Goal: Communication & Community: Ask a question

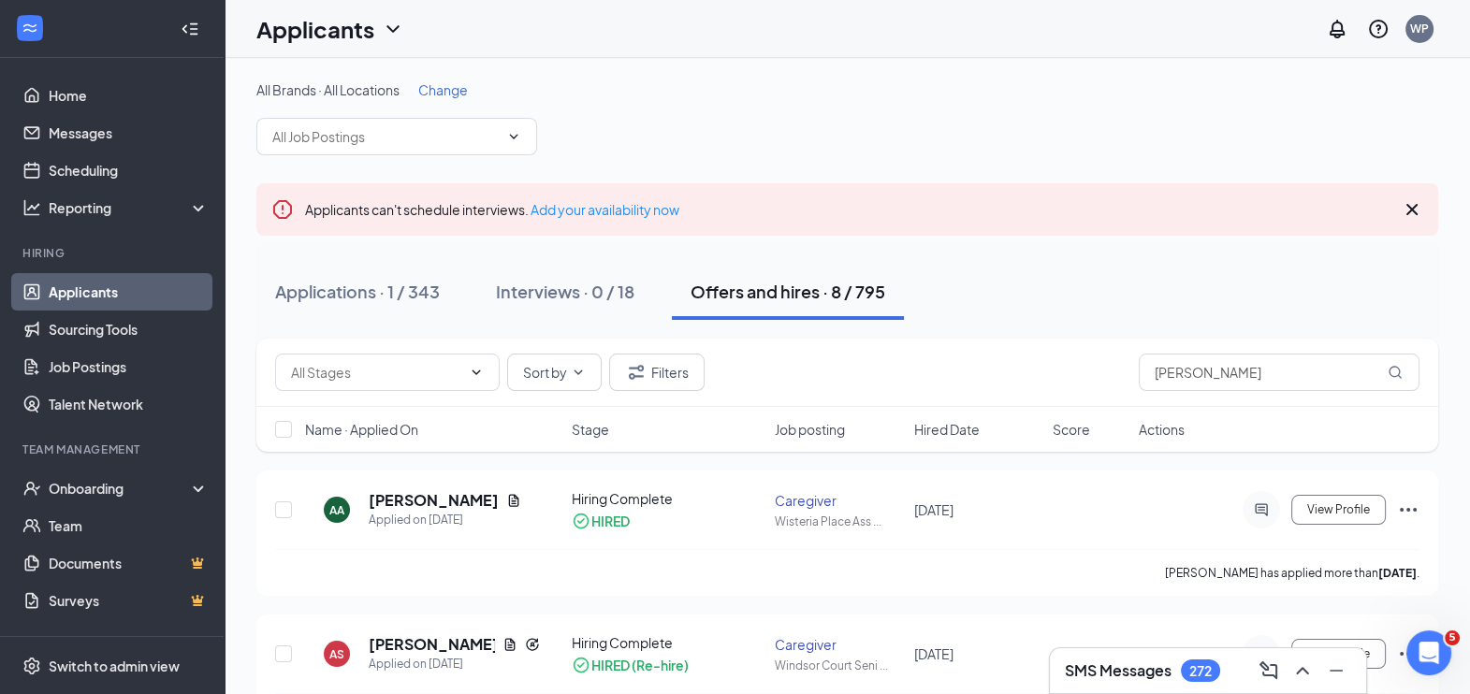
click at [115, 288] on link "Applicants" at bounding box center [129, 291] width 160 height 37
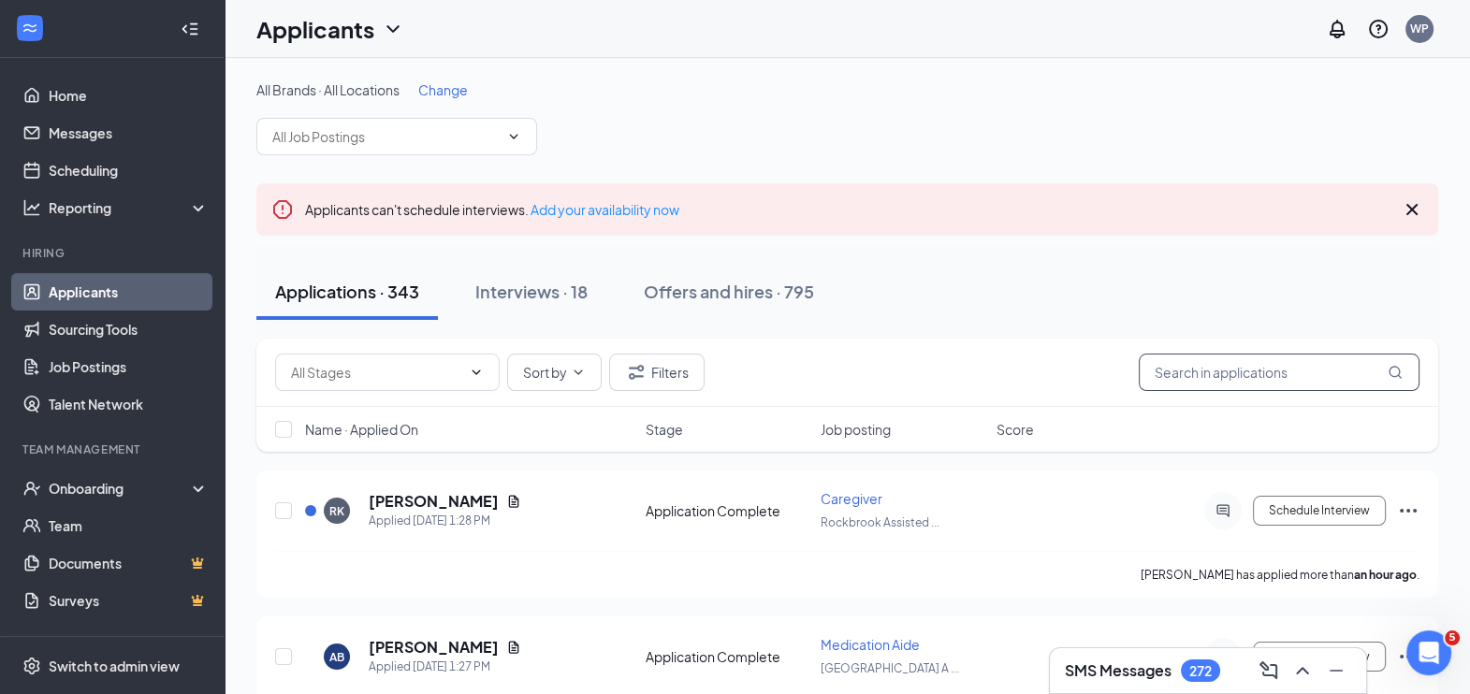
click at [1196, 378] on input "text" at bounding box center [1279, 372] width 281 height 37
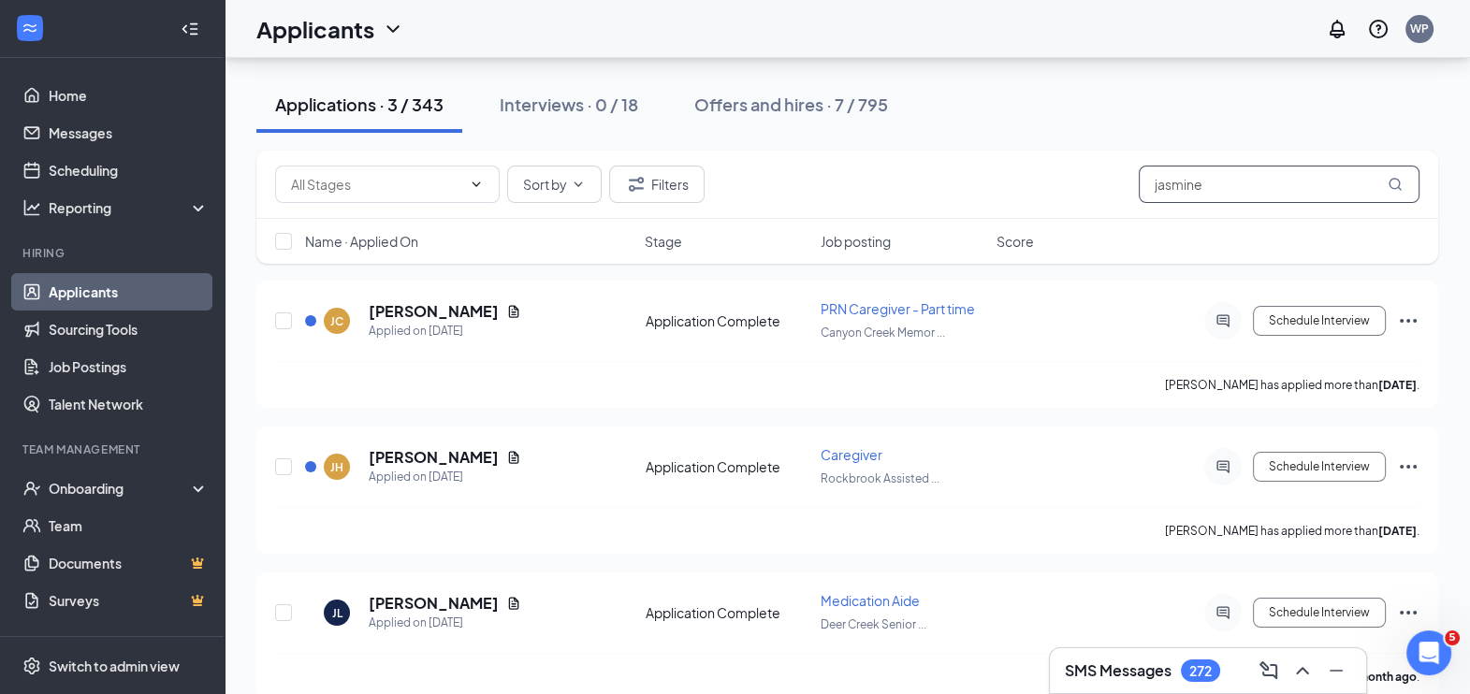
scroll to position [210, 0]
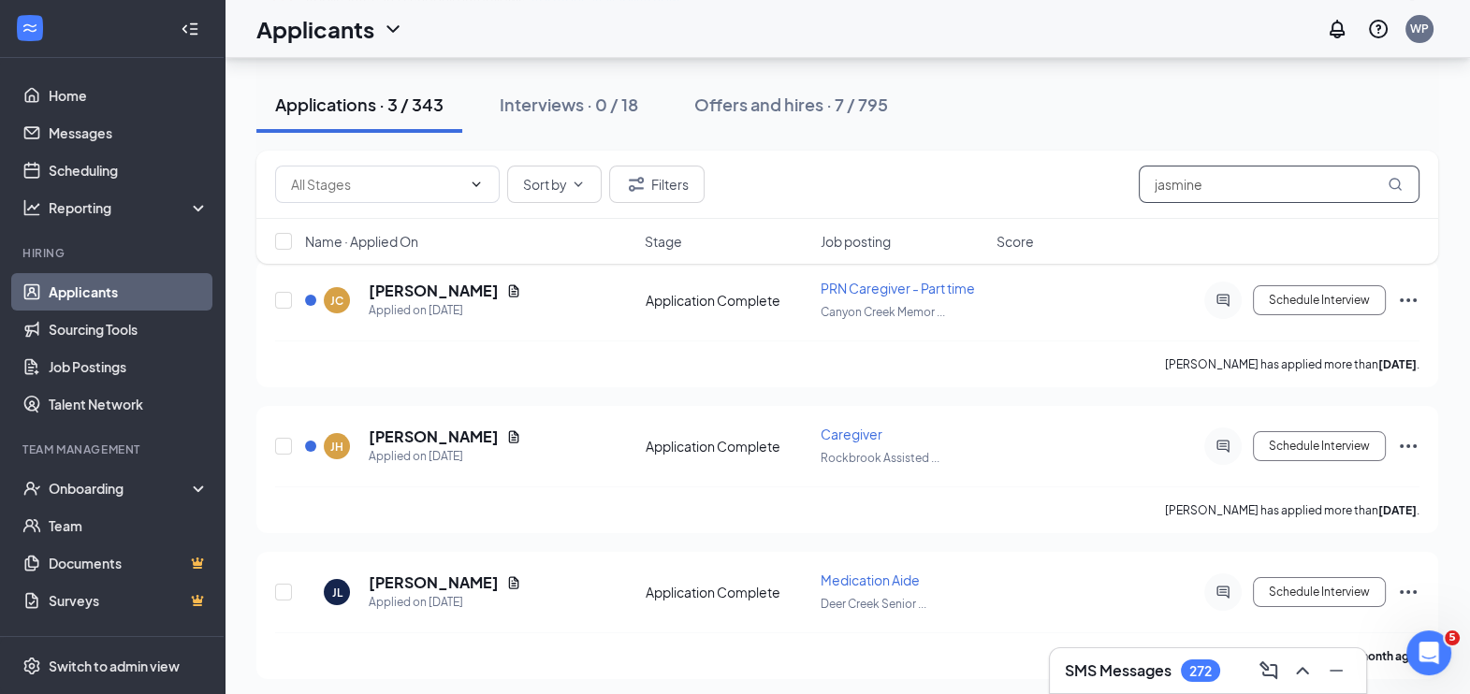
click at [1257, 187] on input "jasmine" at bounding box center [1279, 184] width 281 height 37
type input "j"
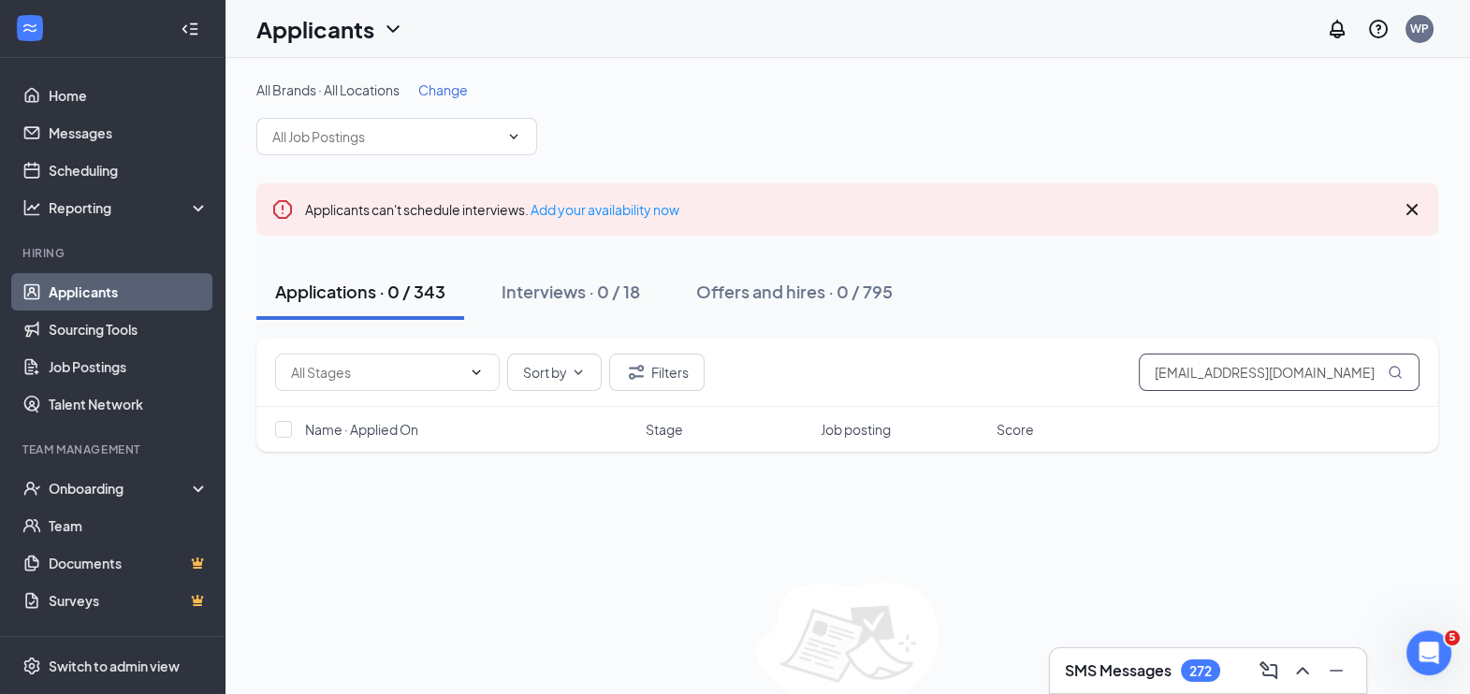
type input "[EMAIL_ADDRESS][DOMAIN_NAME]"
click at [107, 477] on div "Onboarding" at bounding box center [112, 488] width 225 height 37
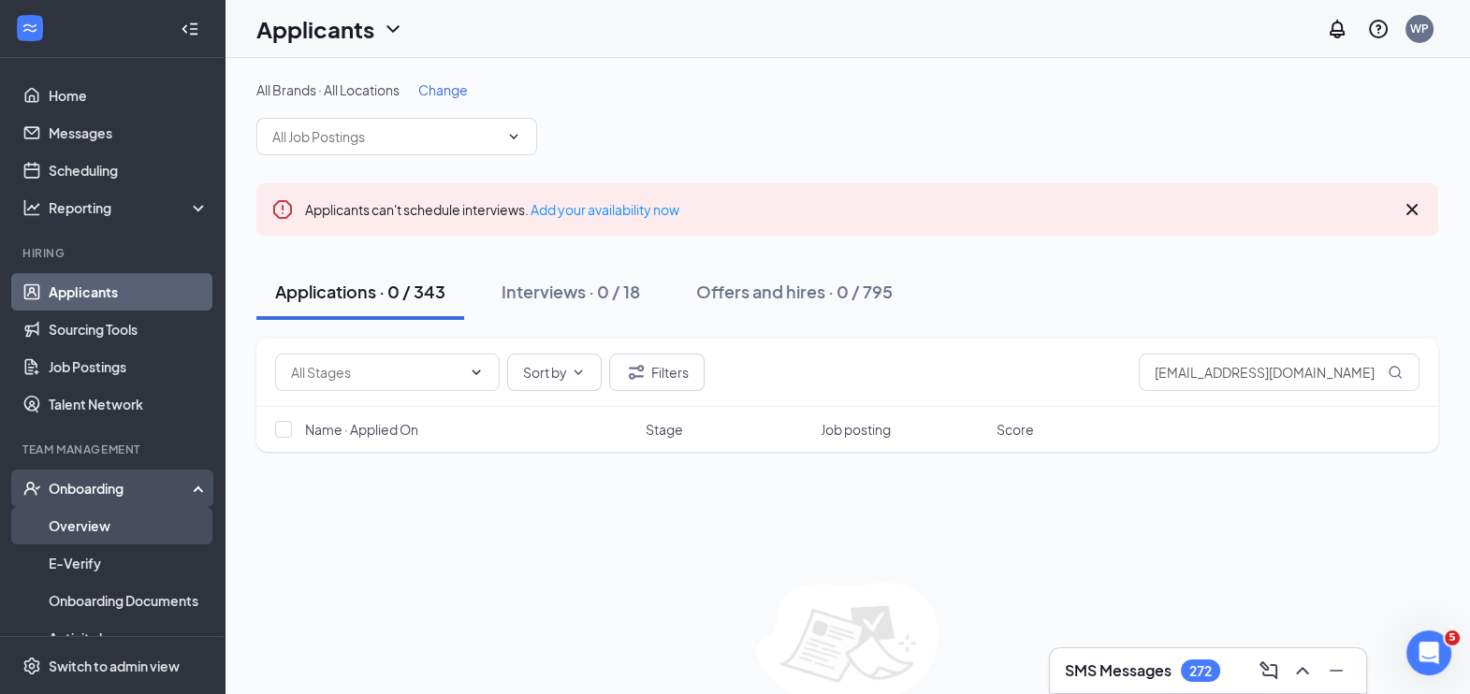
click at [91, 520] on link "Overview" at bounding box center [129, 525] width 160 height 37
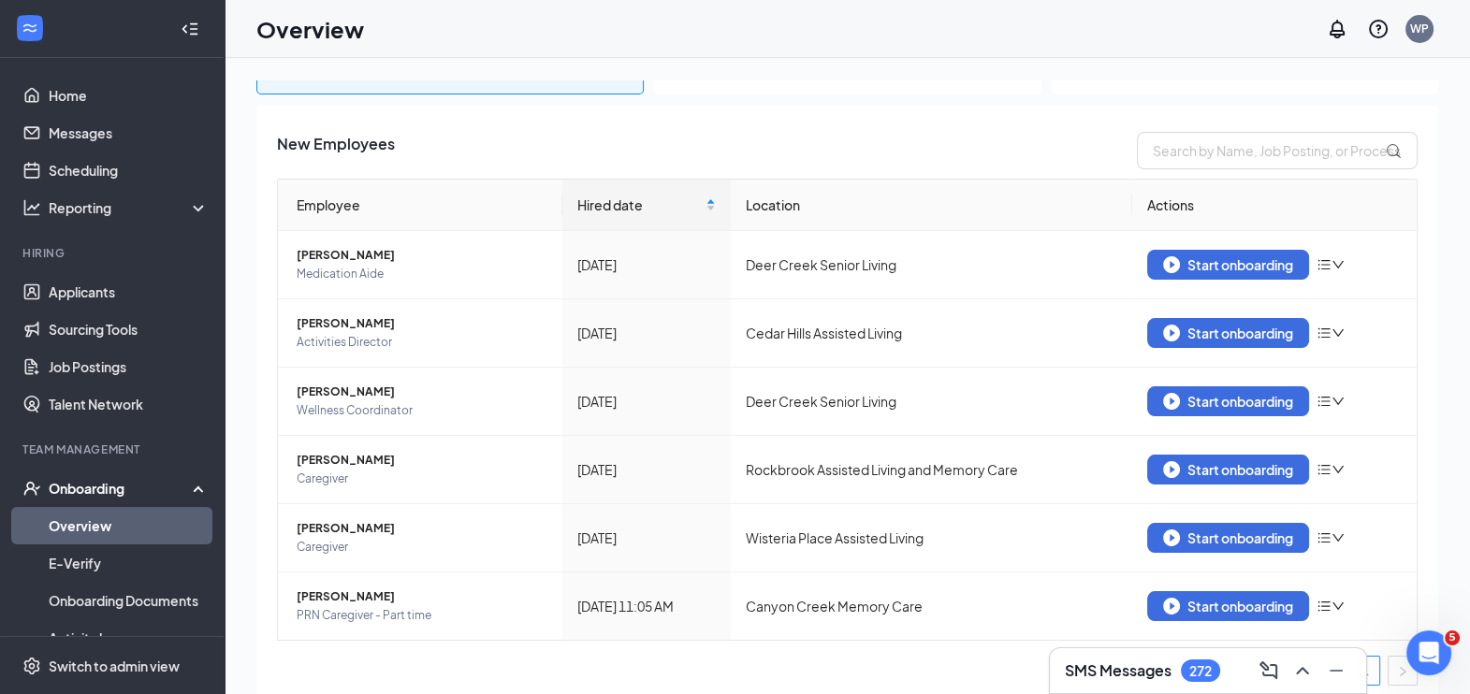
scroll to position [262, 0]
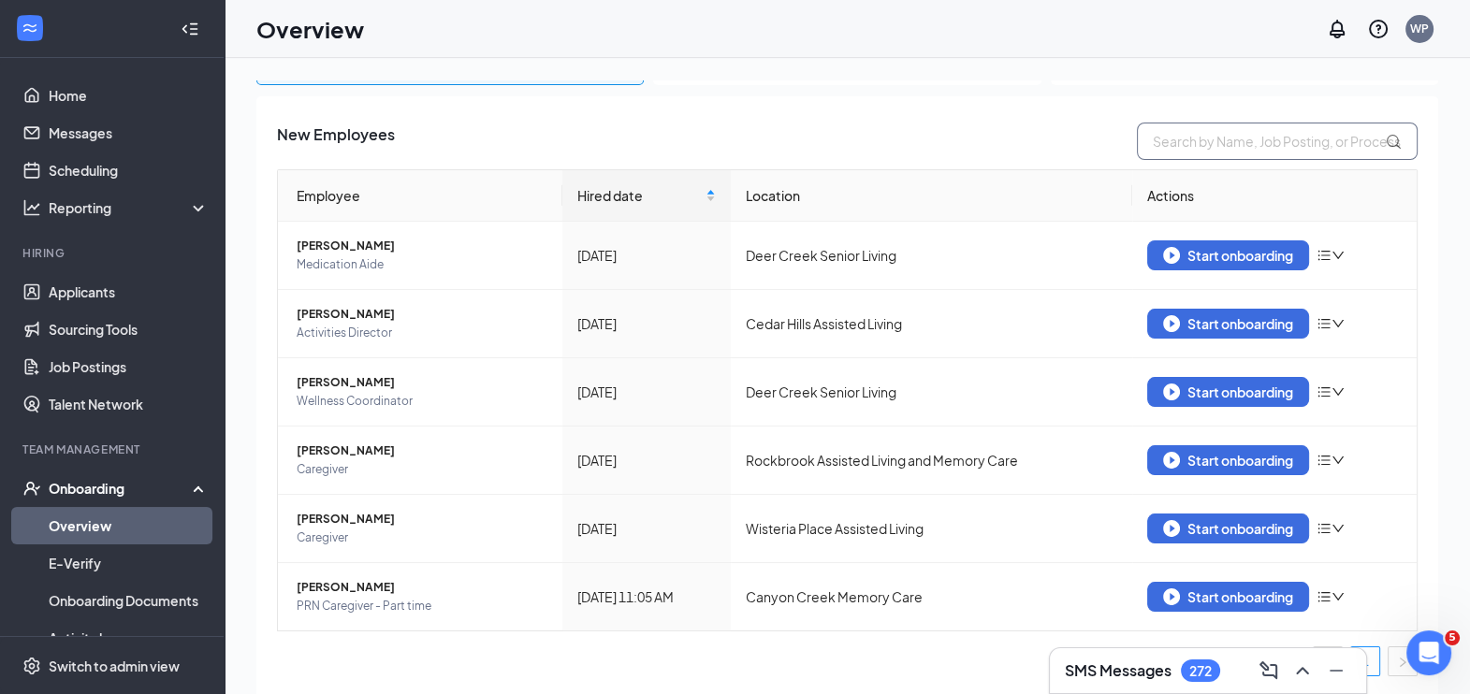
click at [1184, 143] on input "text" at bounding box center [1277, 141] width 281 height 37
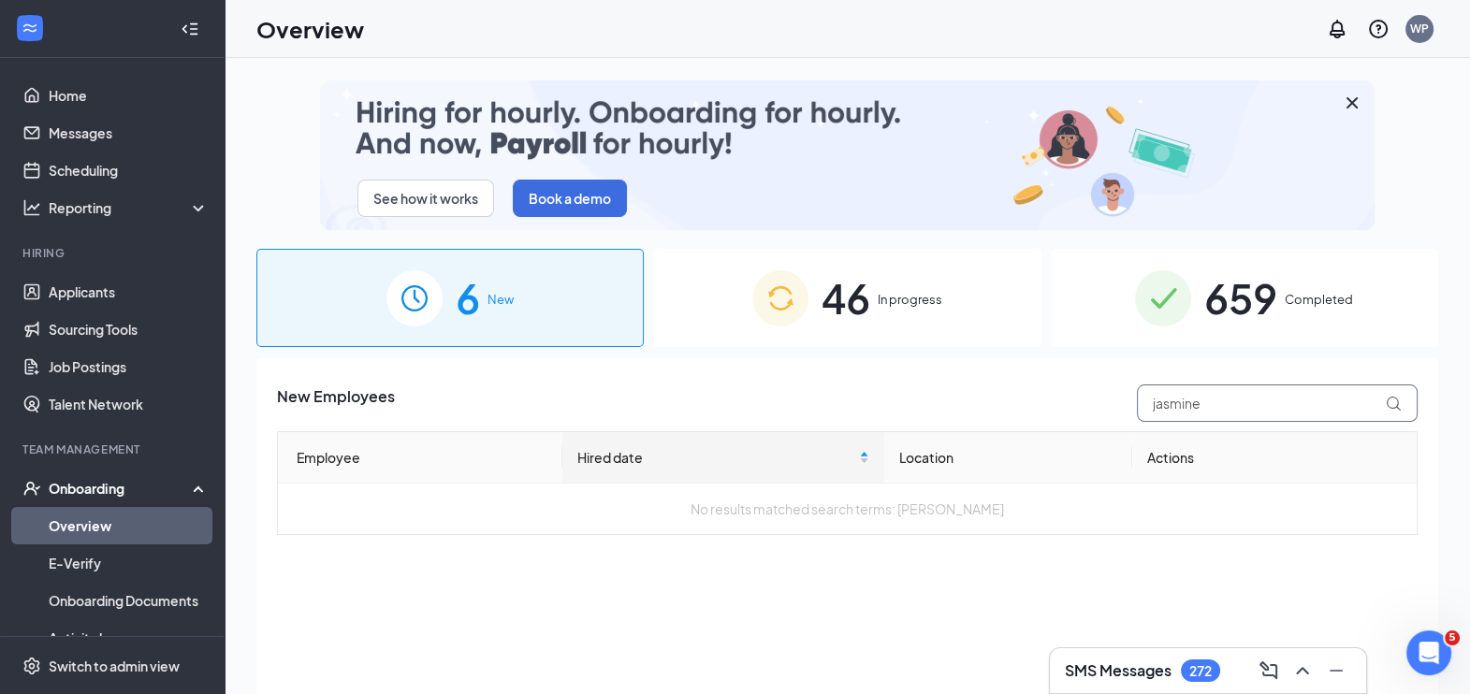
type input "jasmine"
click at [862, 304] on span "46" at bounding box center [846, 298] width 49 height 65
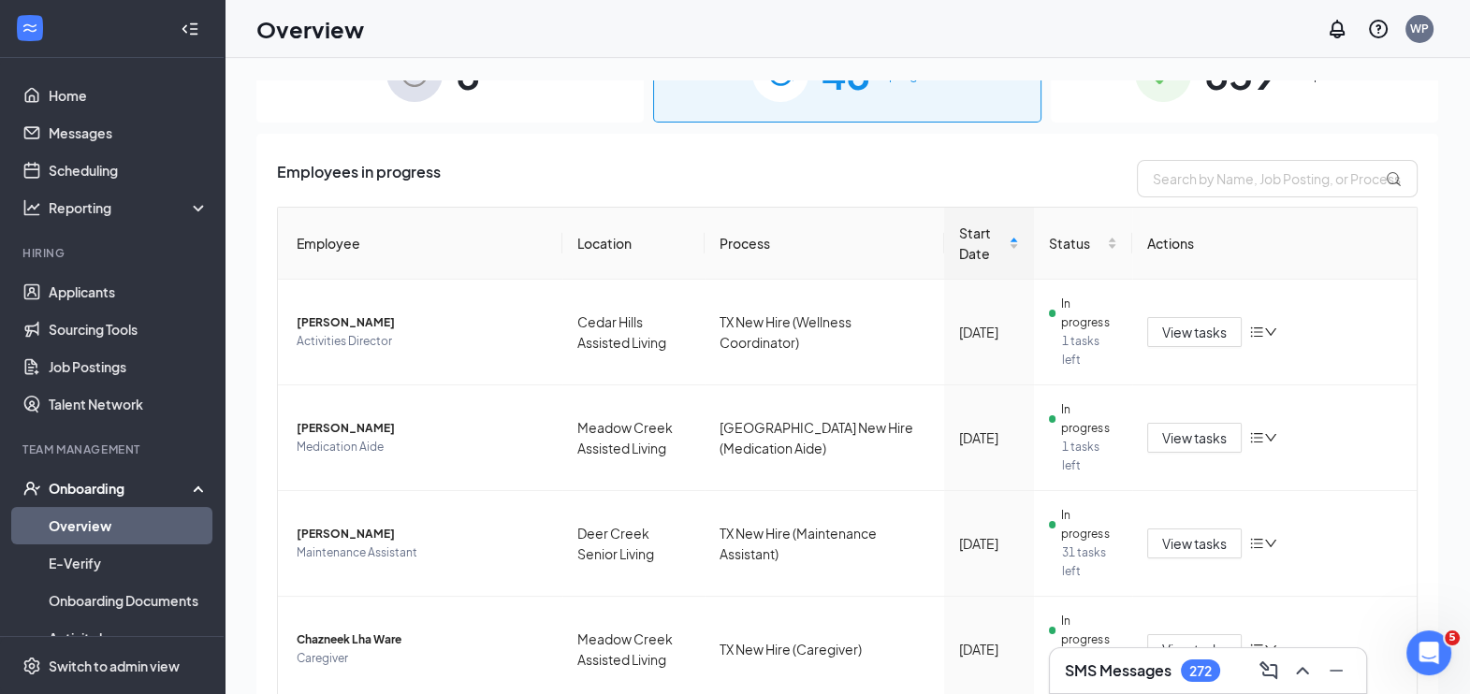
scroll to position [166, 0]
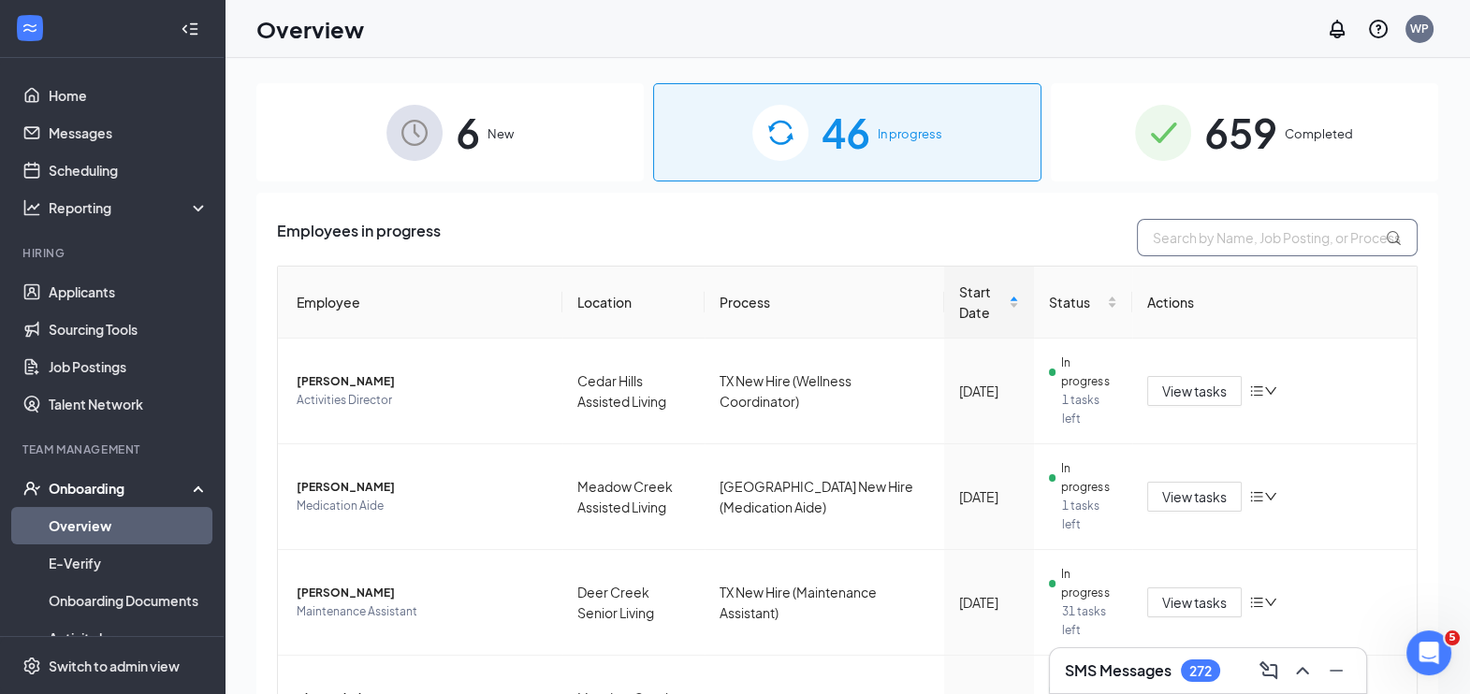
click at [1177, 230] on input "text" at bounding box center [1277, 237] width 281 height 37
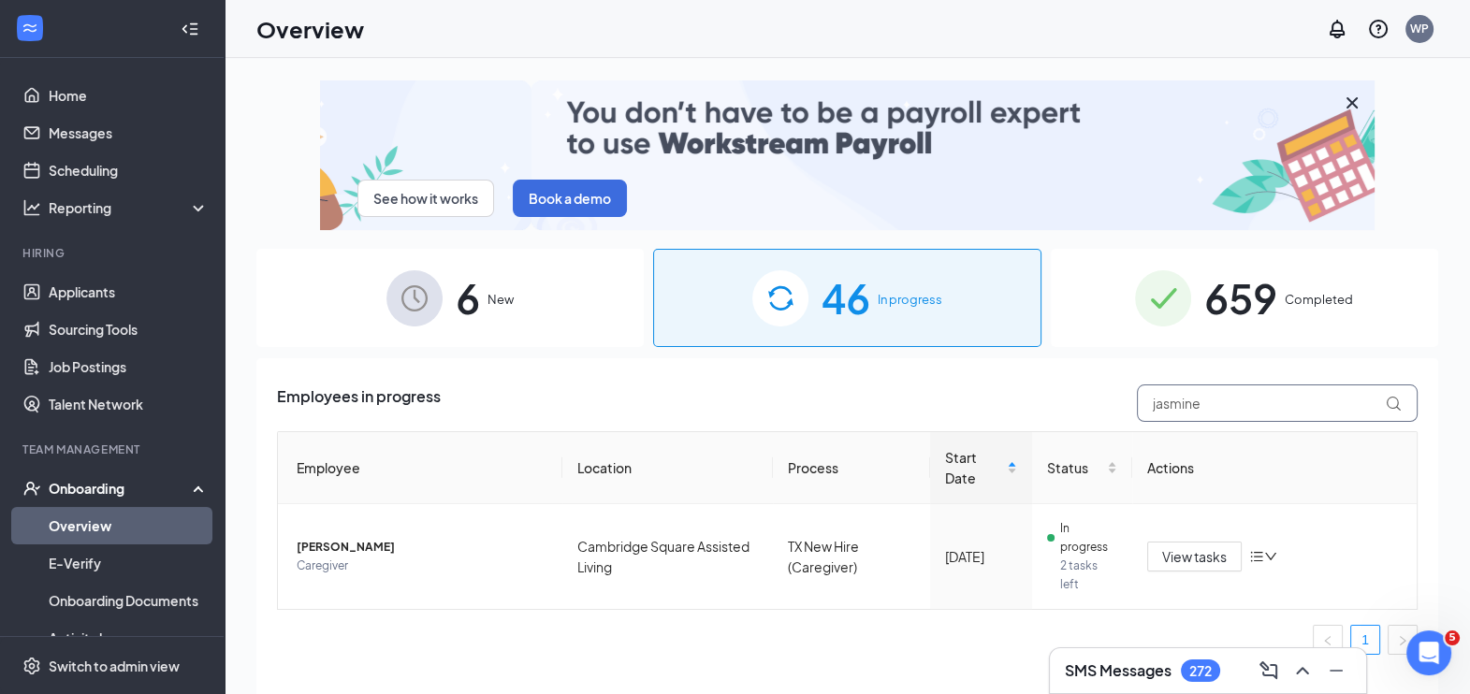
type input "jasmine"
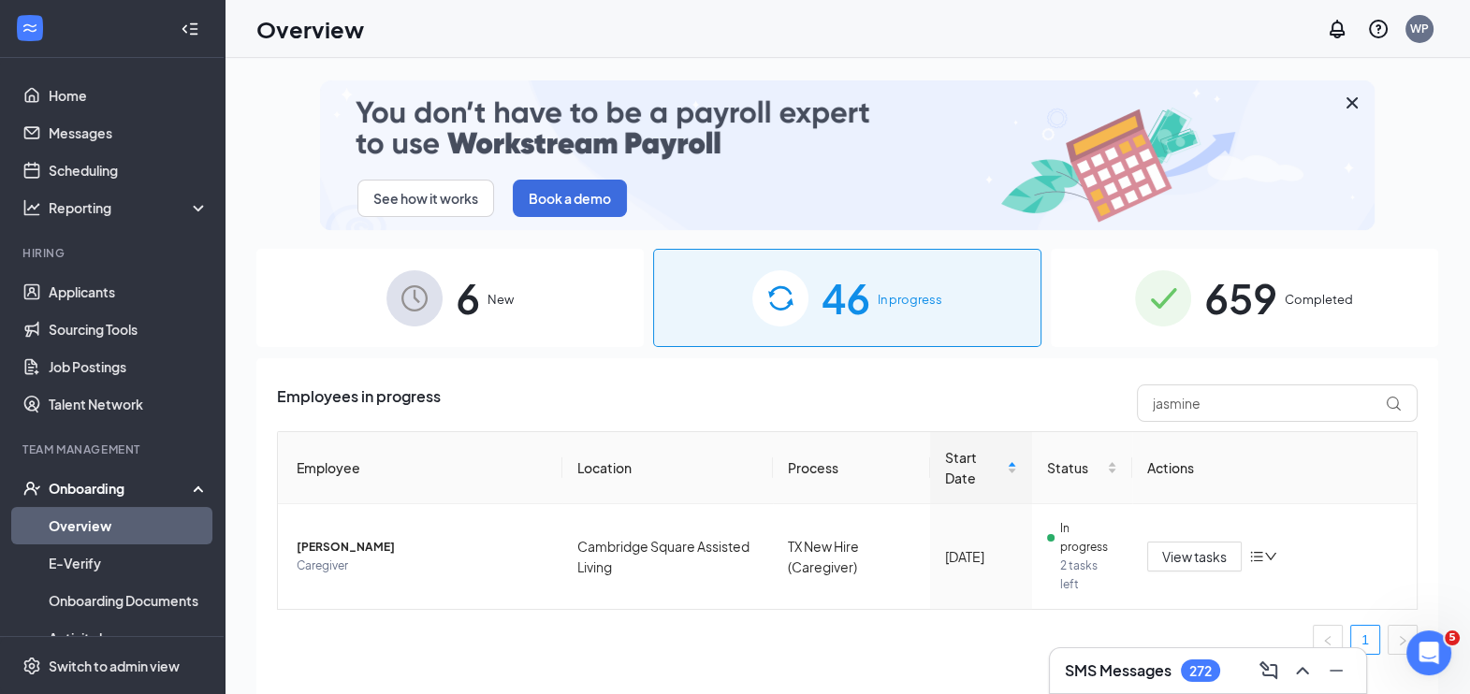
click at [1240, 295] on span "659" at bounding box center [1240, 298] width 73 height 65
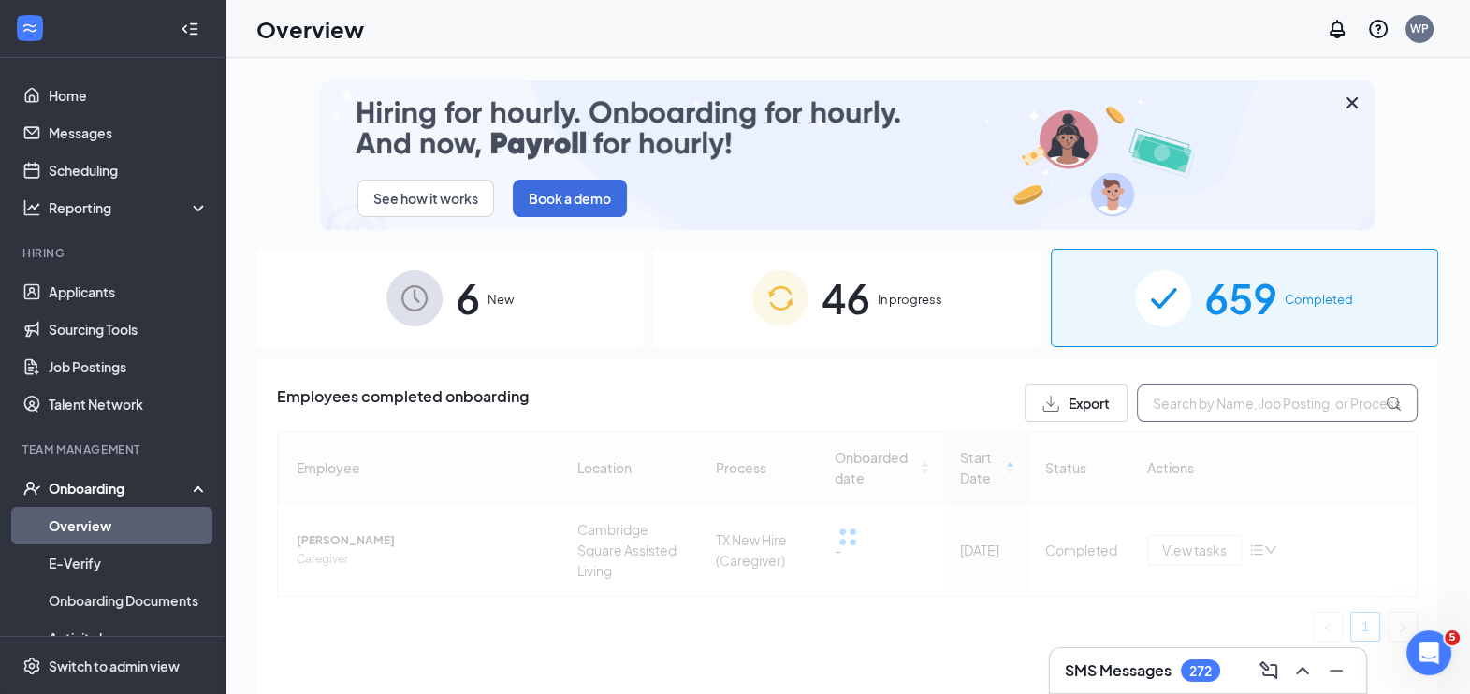
click at [1187, 398] on input "text" at bounding box center [1277, 403] width 281 height 37
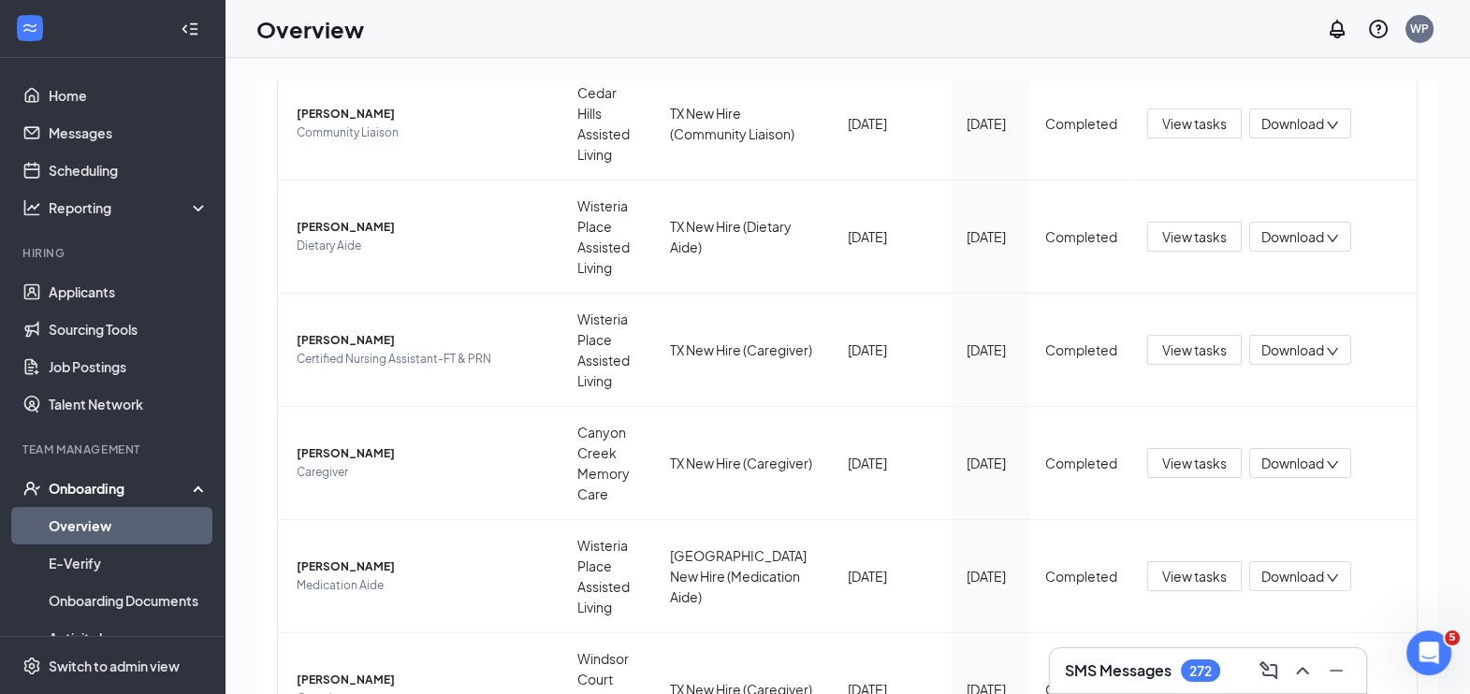
scroll to position [490, 0]
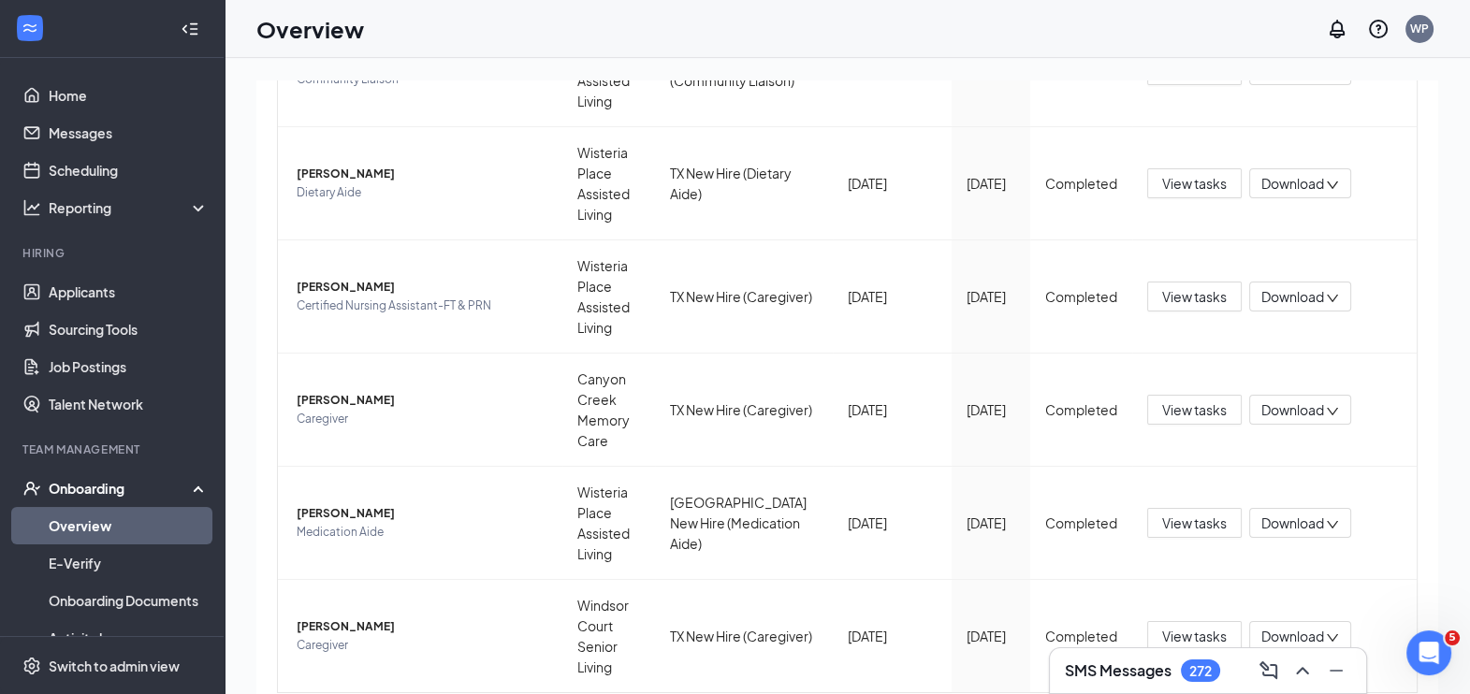
type input "jasmine"
click at [1198, 671] on div "272" at bounding box center [1200, 672] width 22 height 16
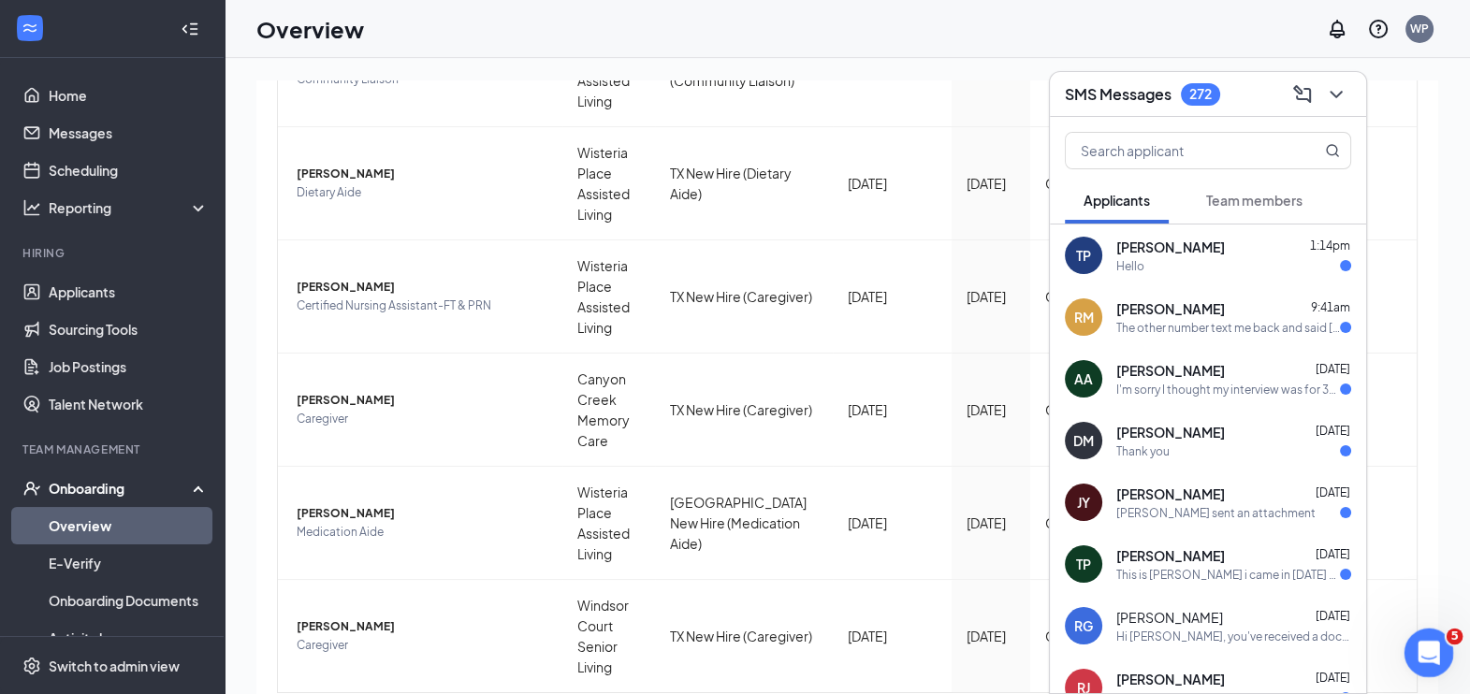
click at [1428, 635] on div "Open Intercom Messenger" at bounding box center [1426, 651] width 62 height 62
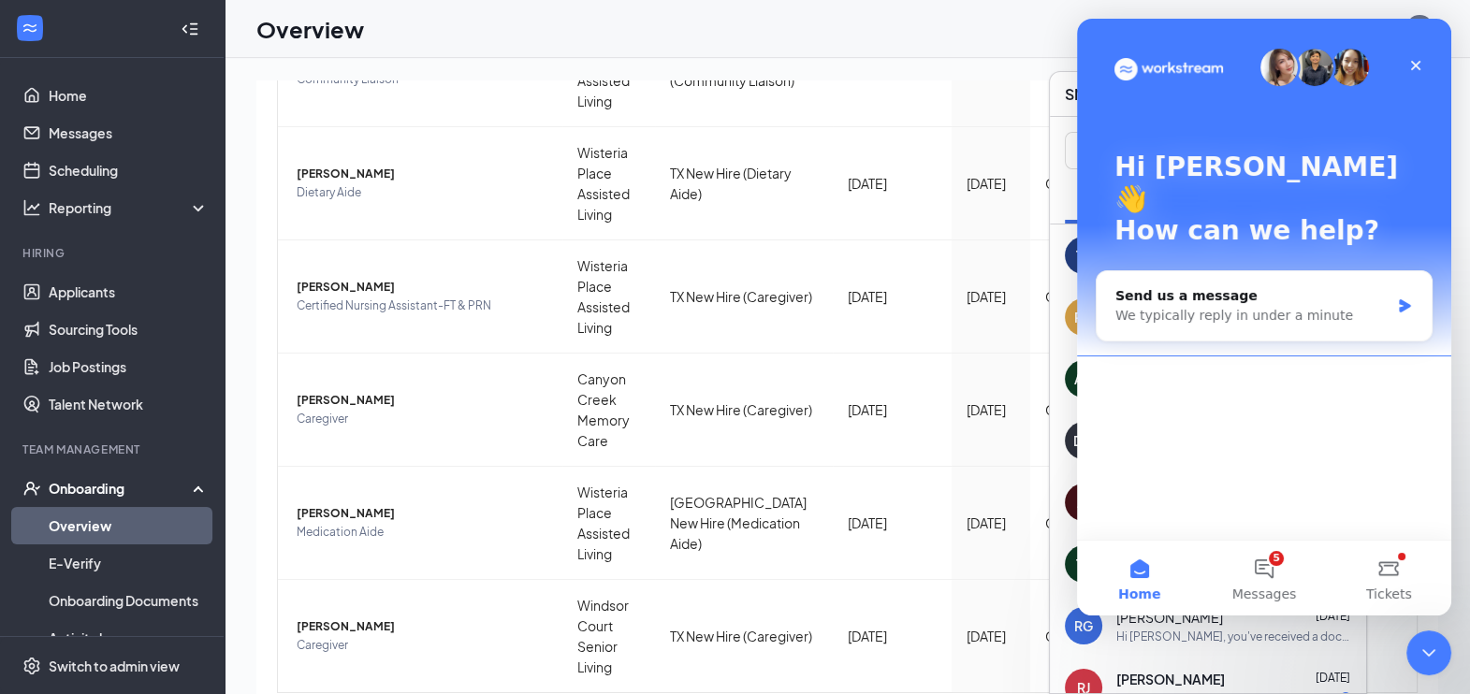
scroll to position [0, 0]
click at [1208, 286] on div "Send us a message" at bounding box center [1253, 296] width 274 height 20
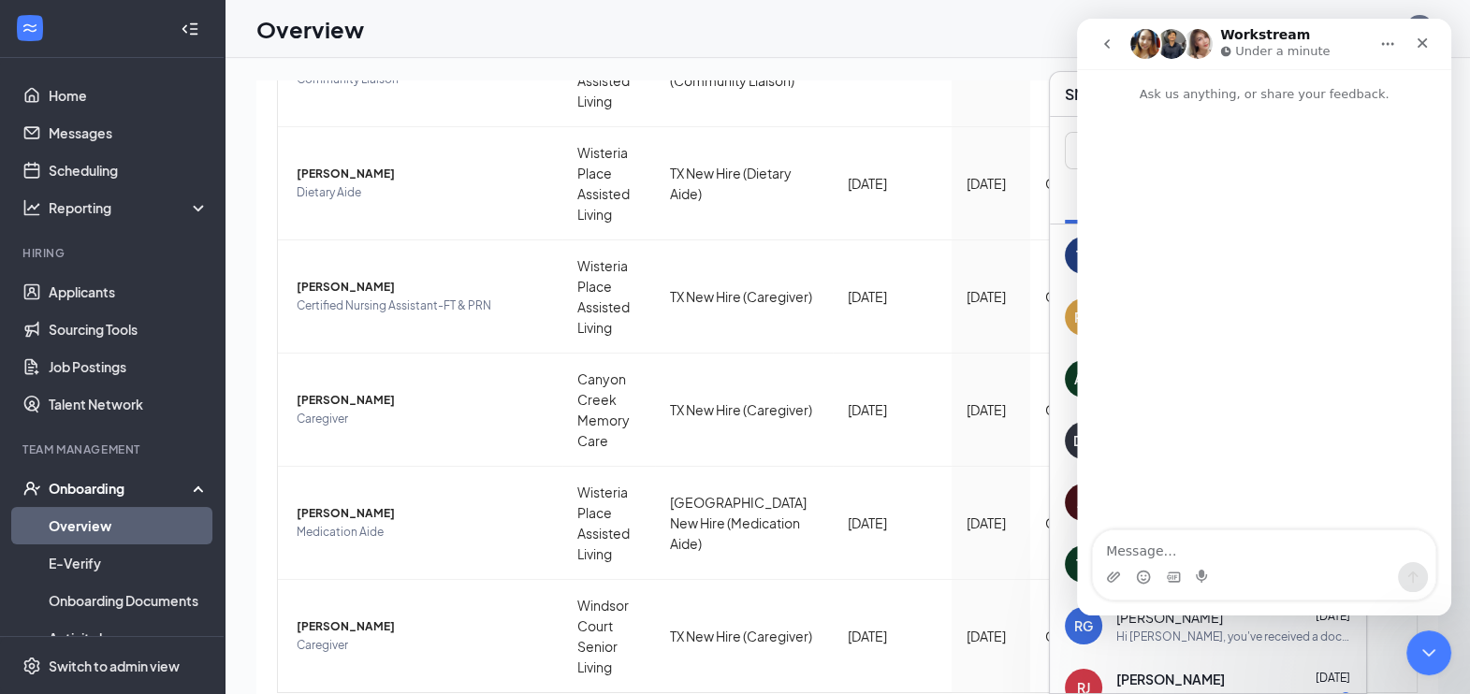
click at [1208, 270] on div "Intercom messenger" at bounding box center [1264, 318] width 374 height 429
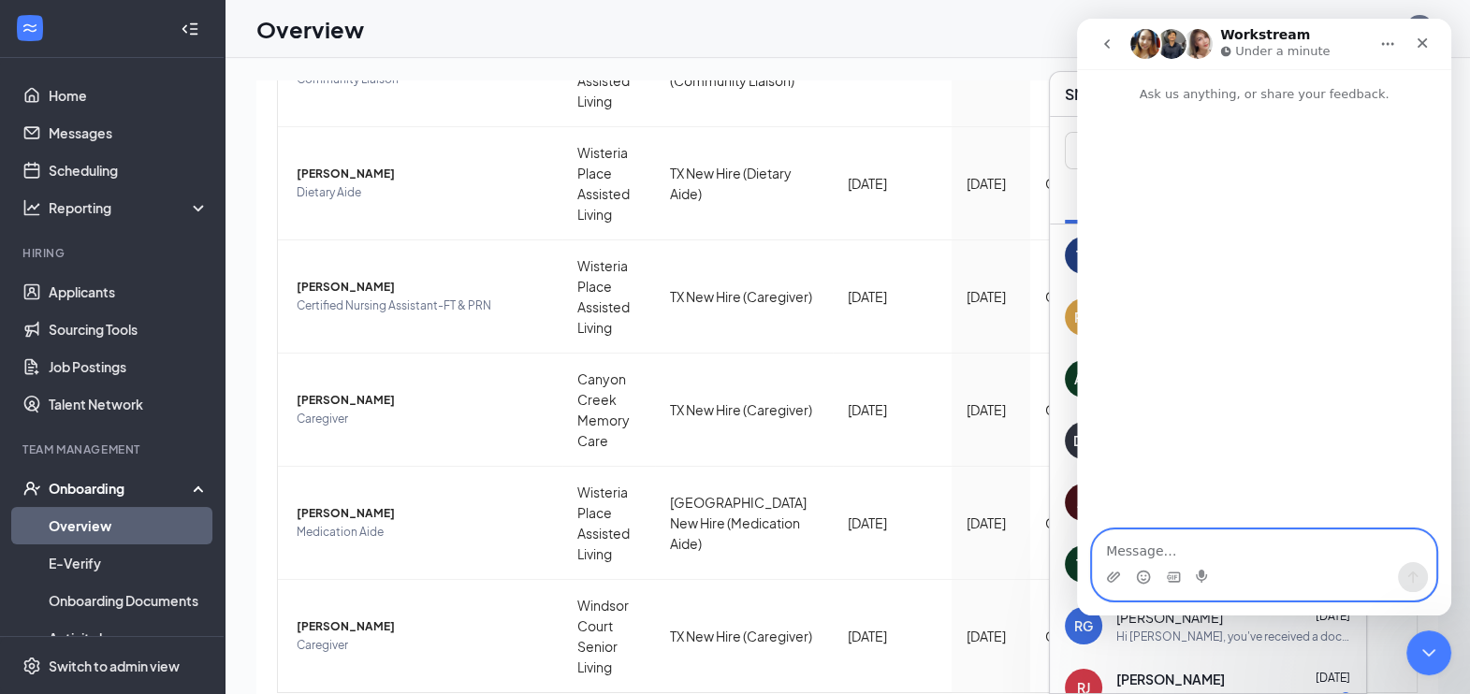
click at [1144, 542] on textarea "Message…" at bounding box center [1264, 547] width 343 height 32
type textarea "Hi I'm looking for an applicant that I can no longer find."
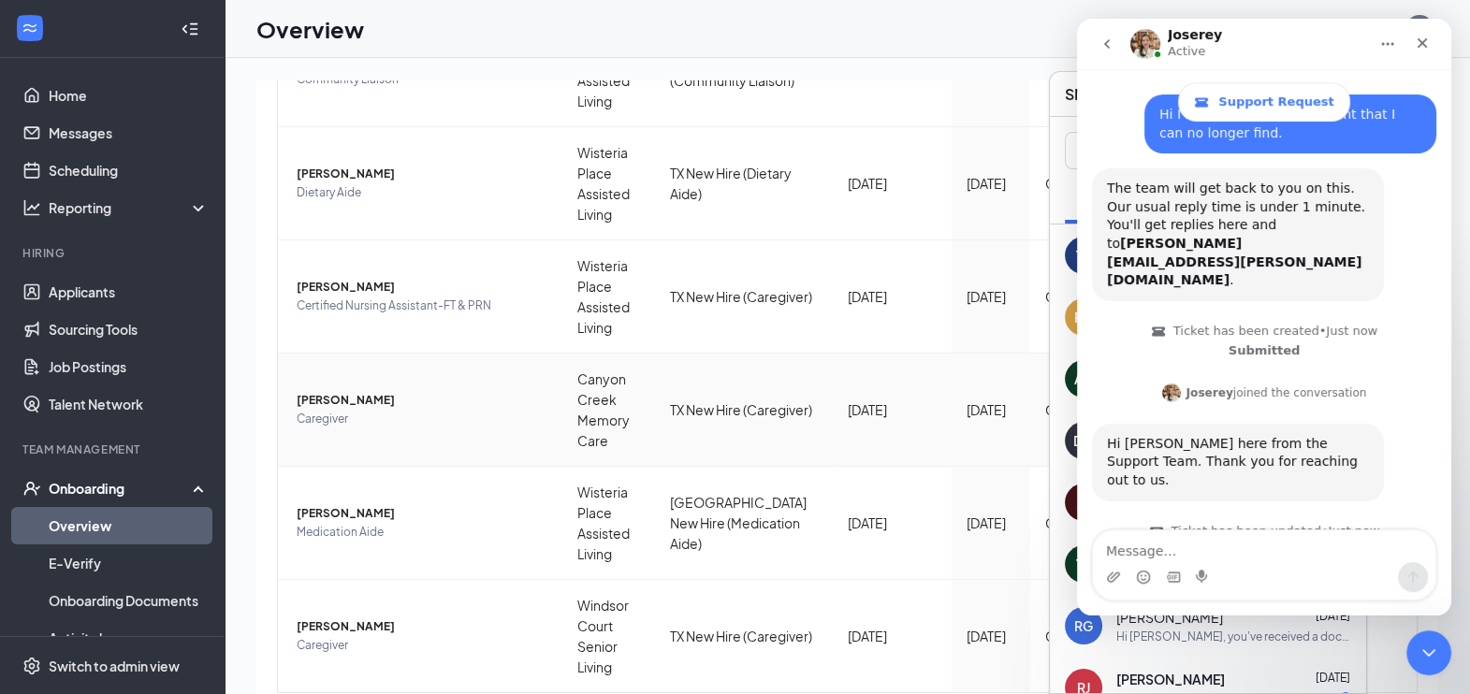
scroll to position [155, 0]
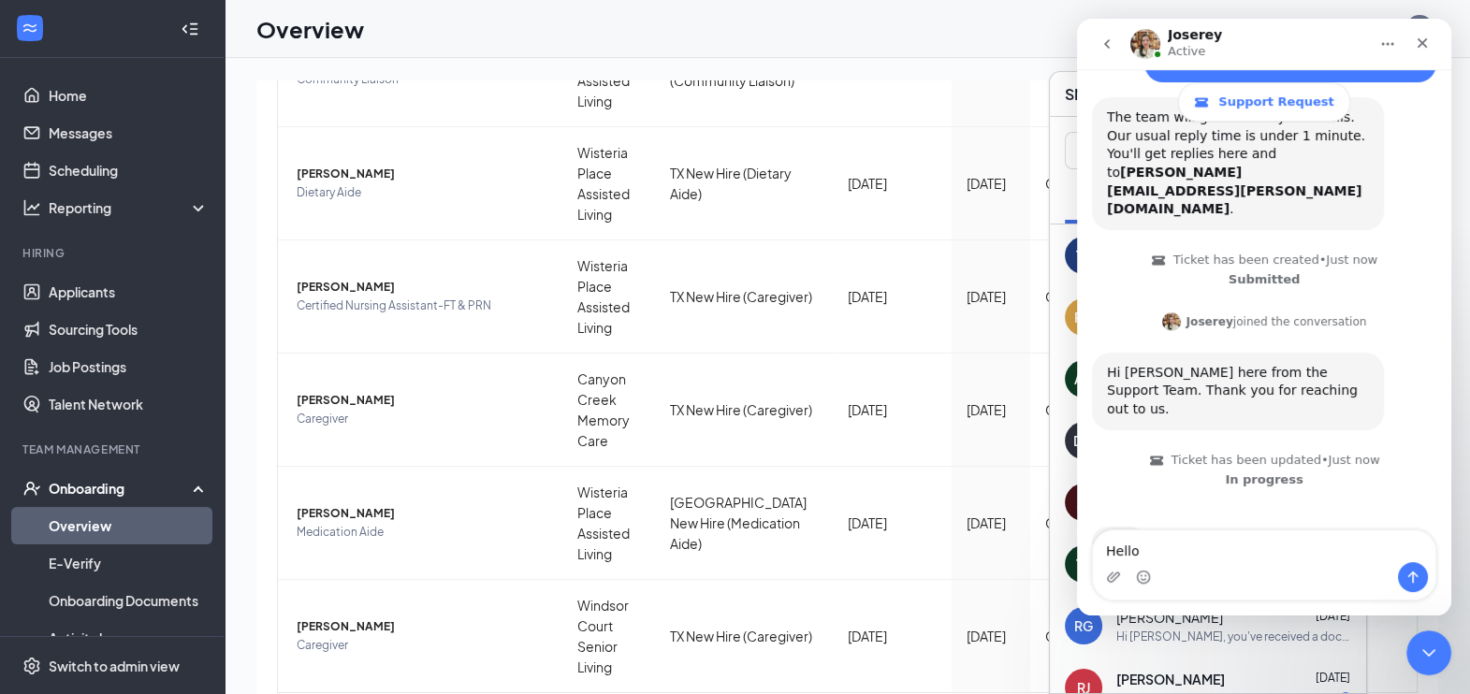
type textarea "Hello."
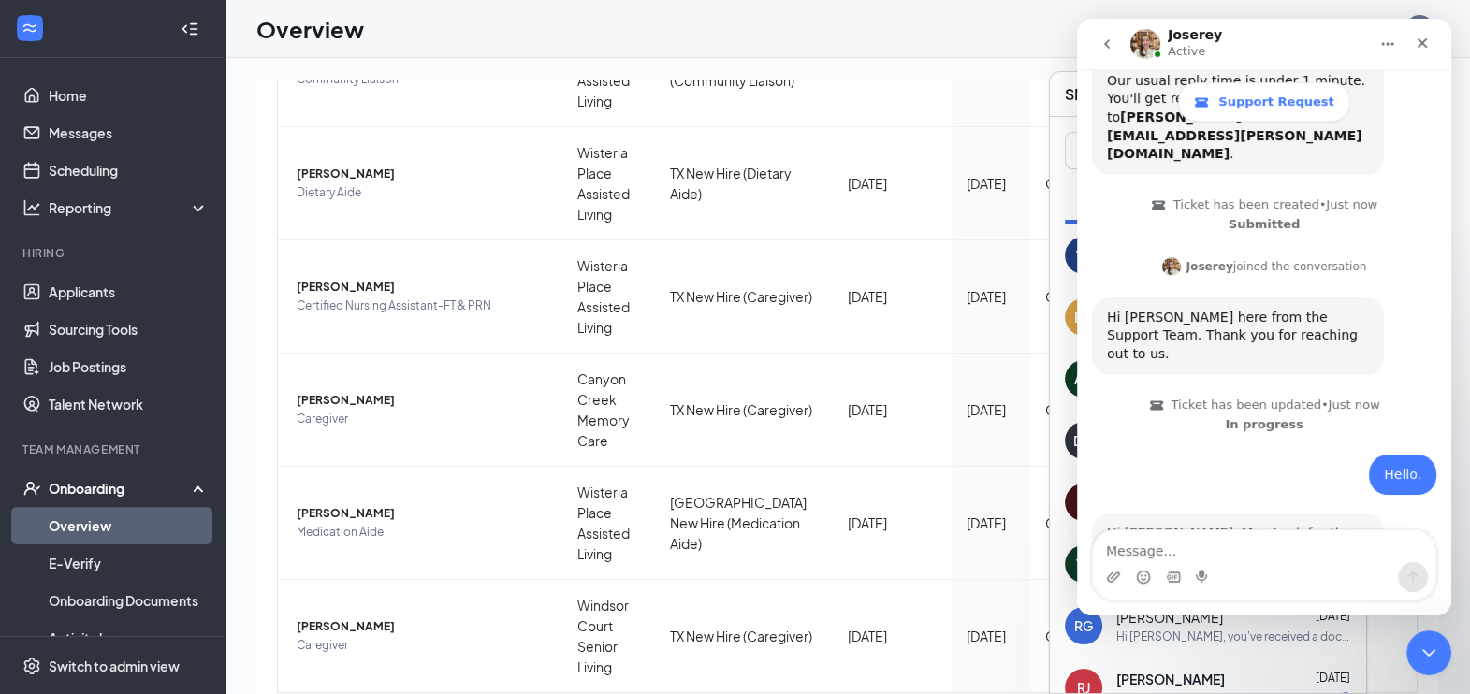
scroll to position [232, 0]
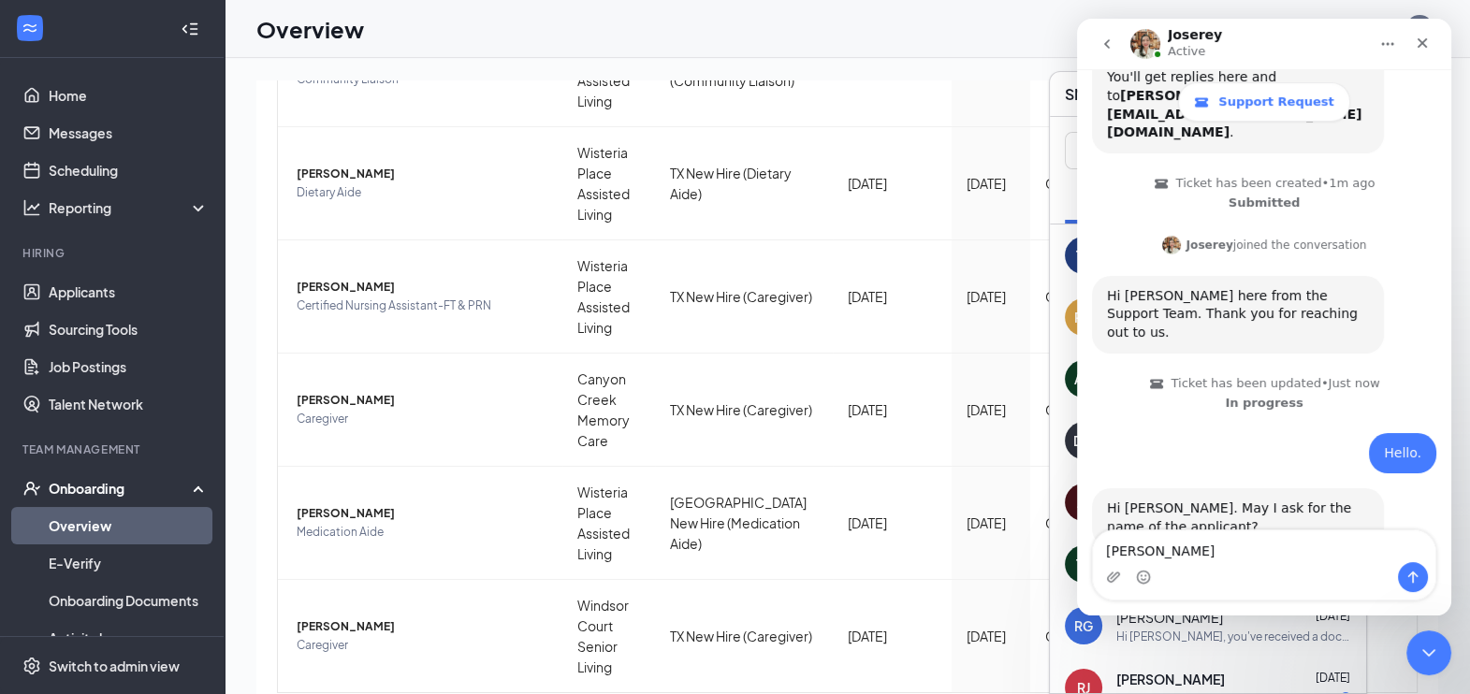
type textarea "[PERSON_NAME]"
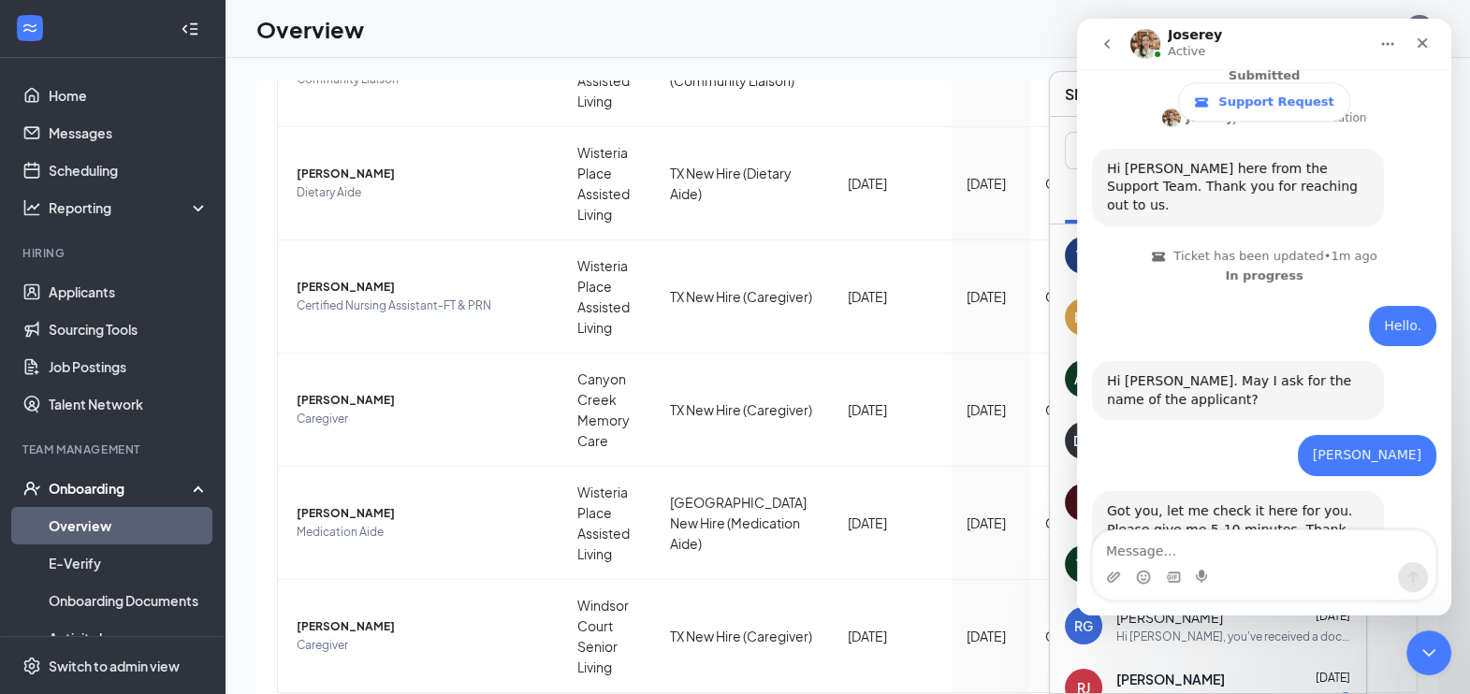
scroll to position [361, 0]
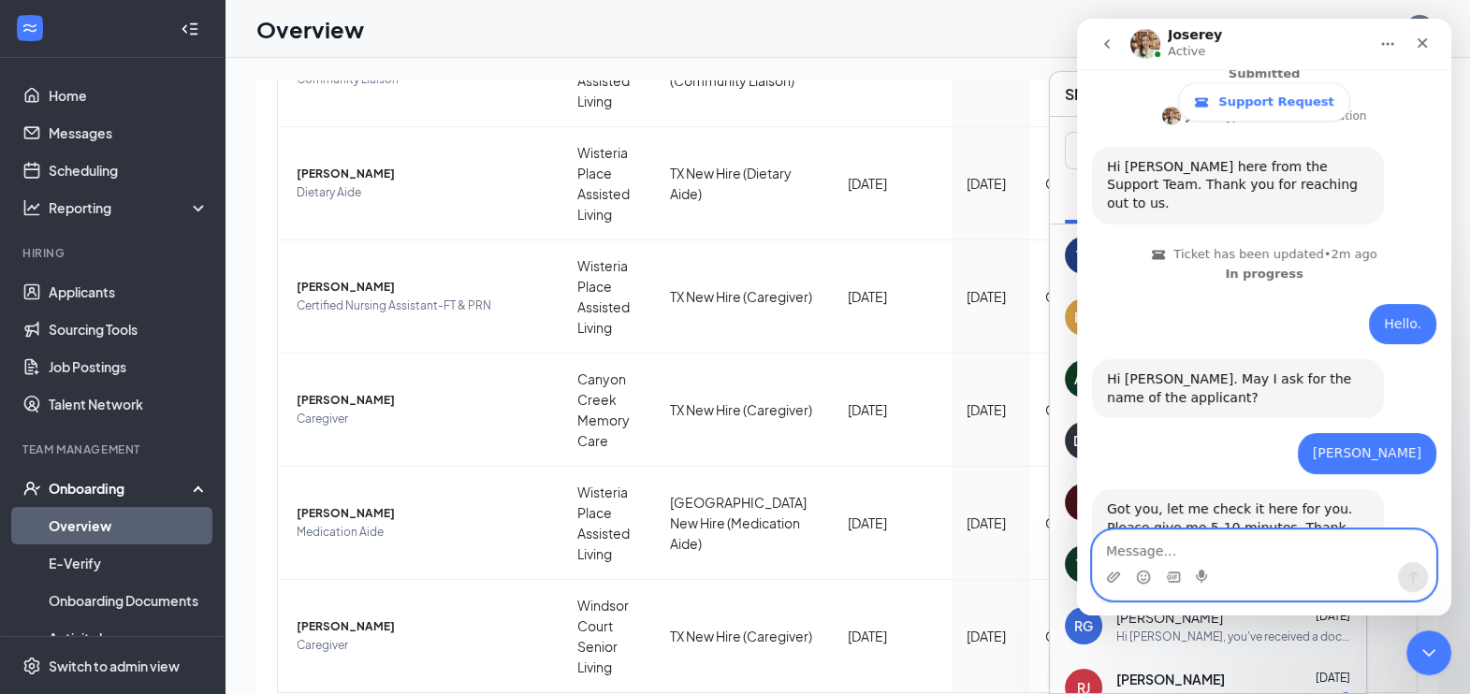
click at [1146, 544] on textarea "Message…" at bounding box center [1264, 547] width 343 height 32
type textarea "Thank you."
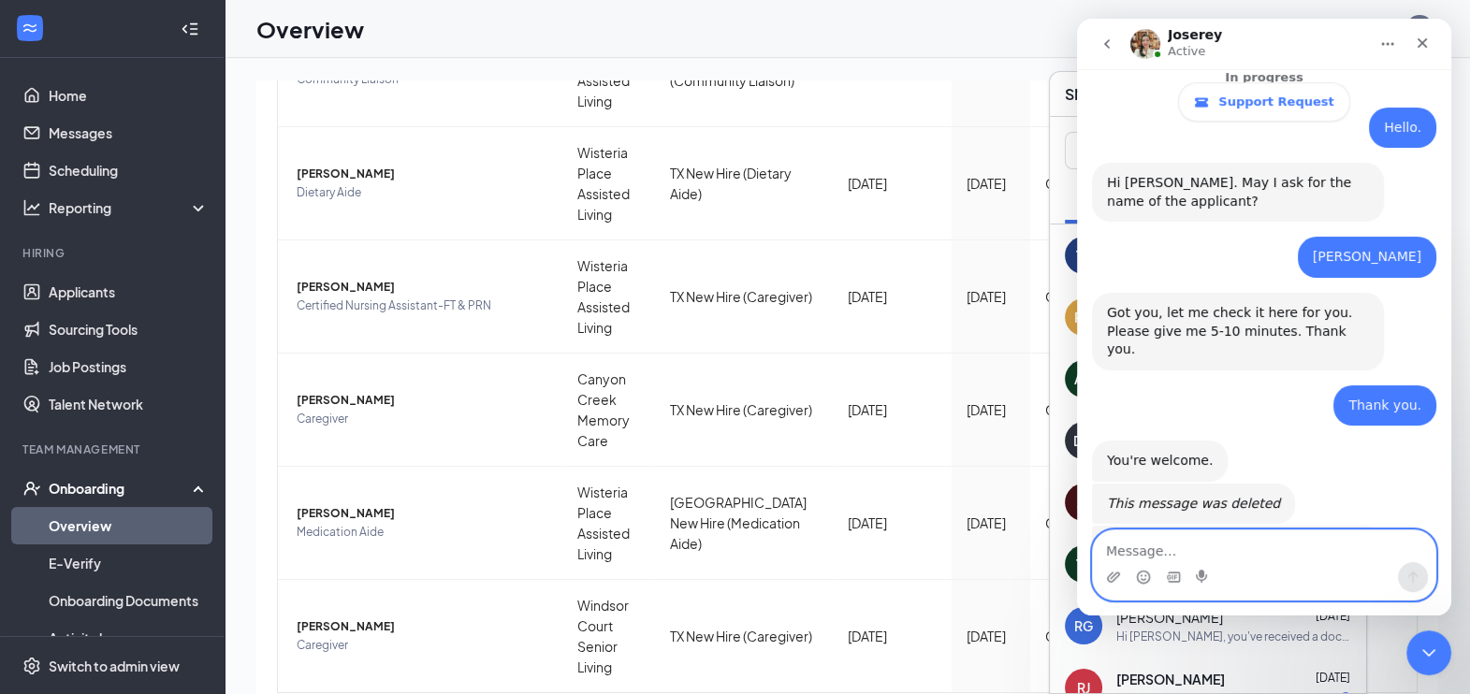
scroll to position [796, 0]
